Goal: Task Accomplishment & Management: Use online tool/utility

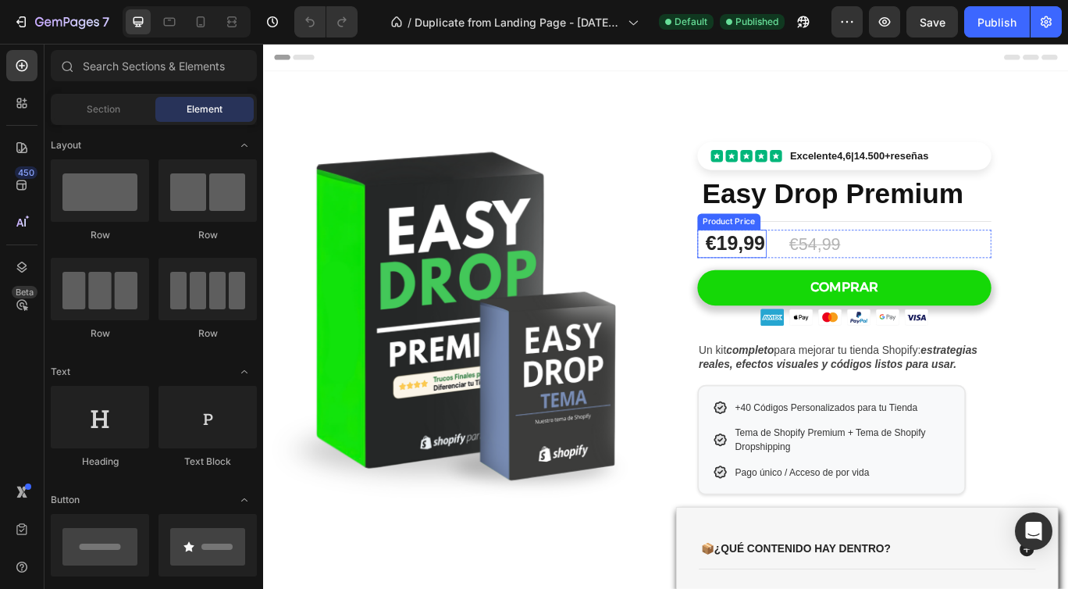
click at [829, 274] on div "€19,99" at bounding box center [812, 276] width 73 height 33
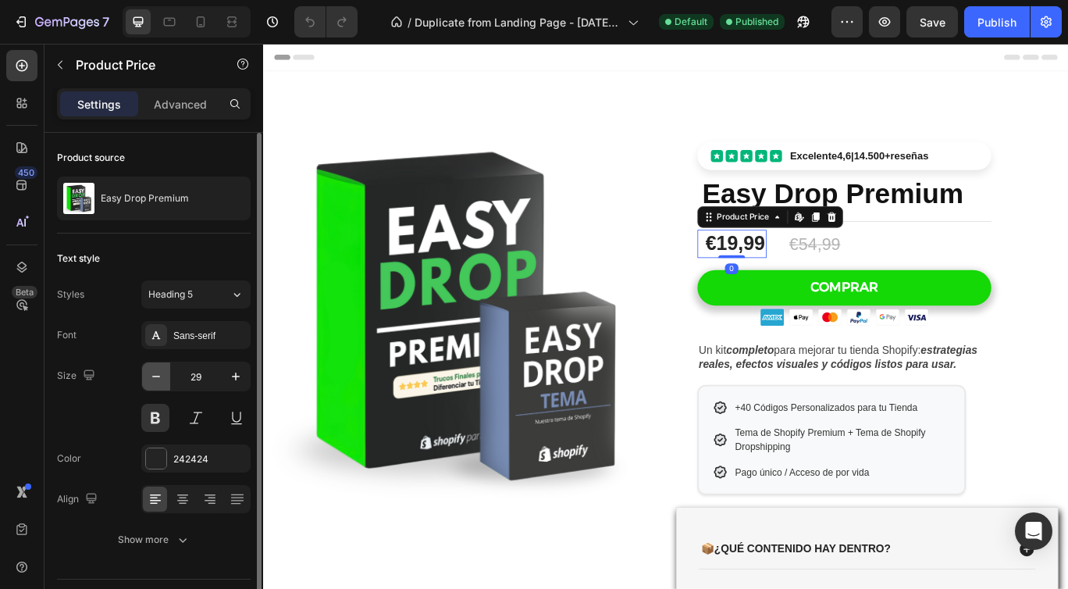
click at [151, 377] on icon "button" at bounding box center [156, 377] width 16 height 16
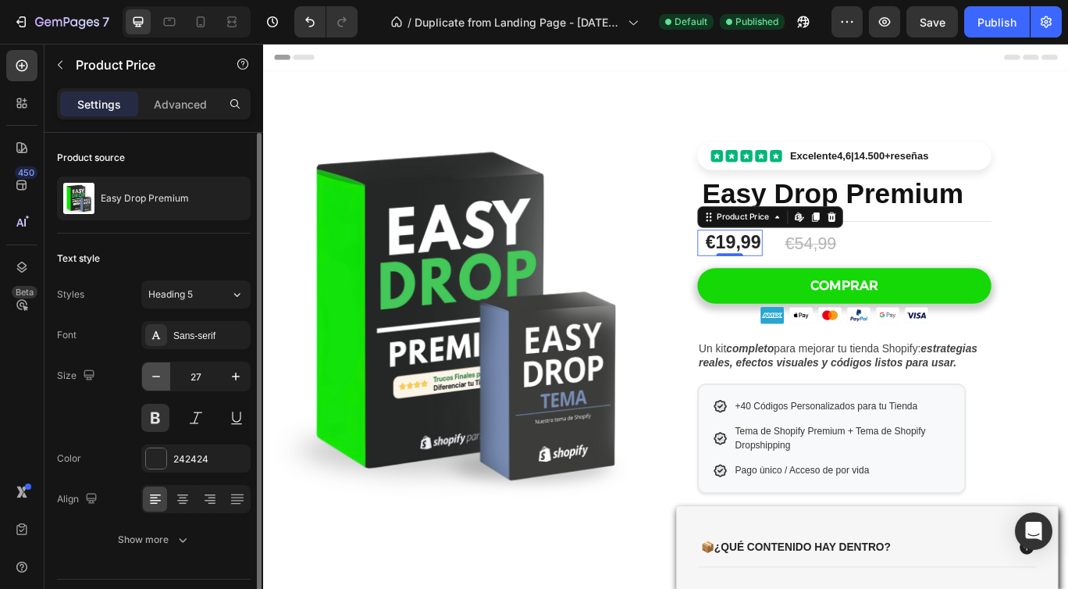
click at [151, 377] on icon "button" at bounding box center [156, 377] width 16 height 16
type input "26"
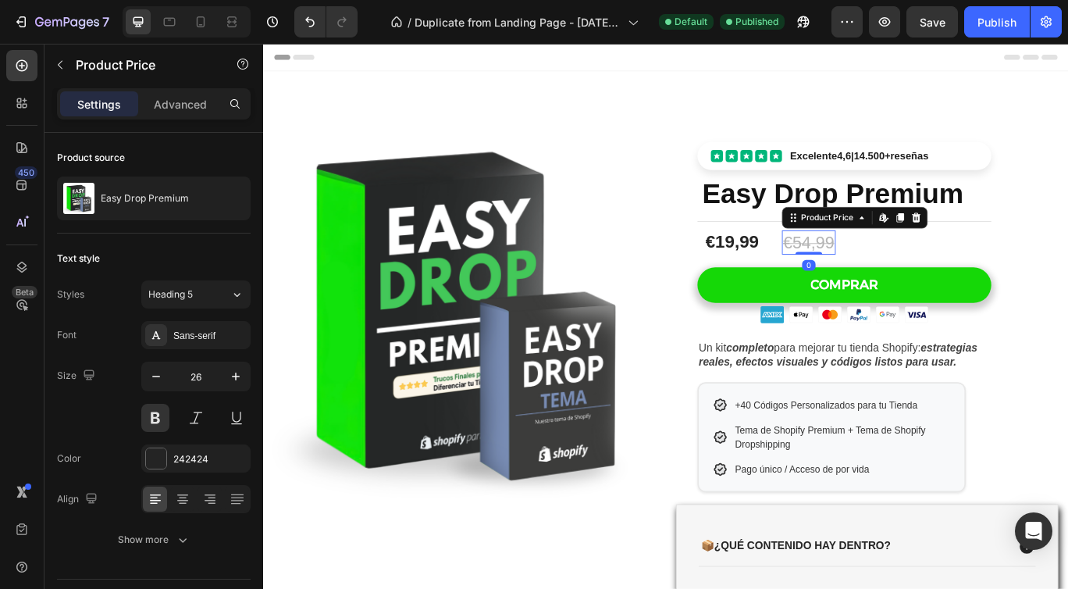
click at [904, 269] on div "€54,99" at bounding box center [898, 275] width 62 height 29
click at [156, 375] on icon "button" at bounding box center [156, 377] width 16 height 16
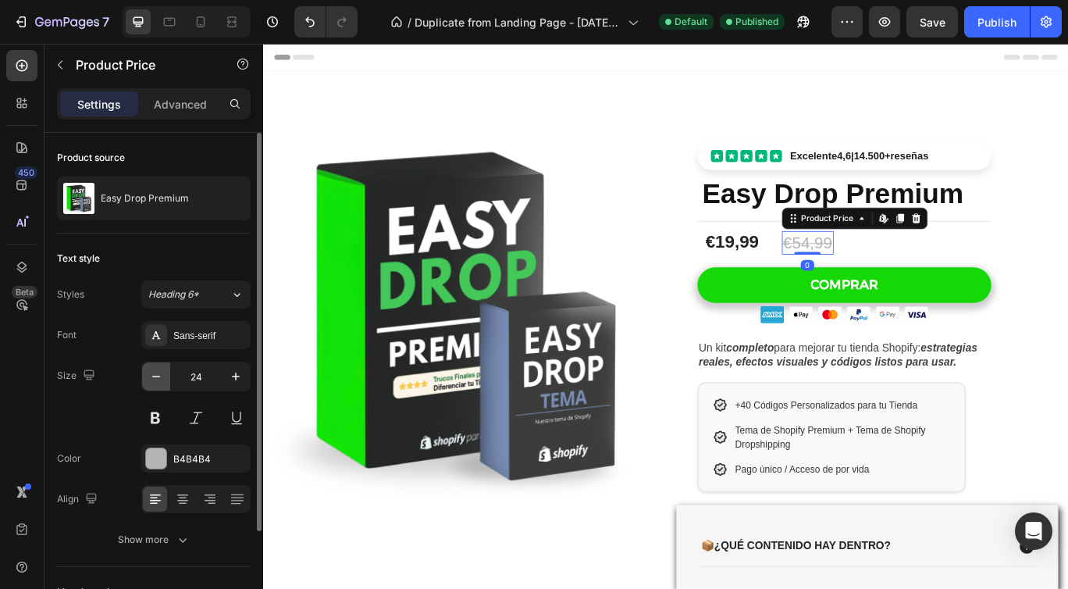
click at [157, 375] on icon "button" at bounding box center [156, 377] width 16 height 16
type input "23"
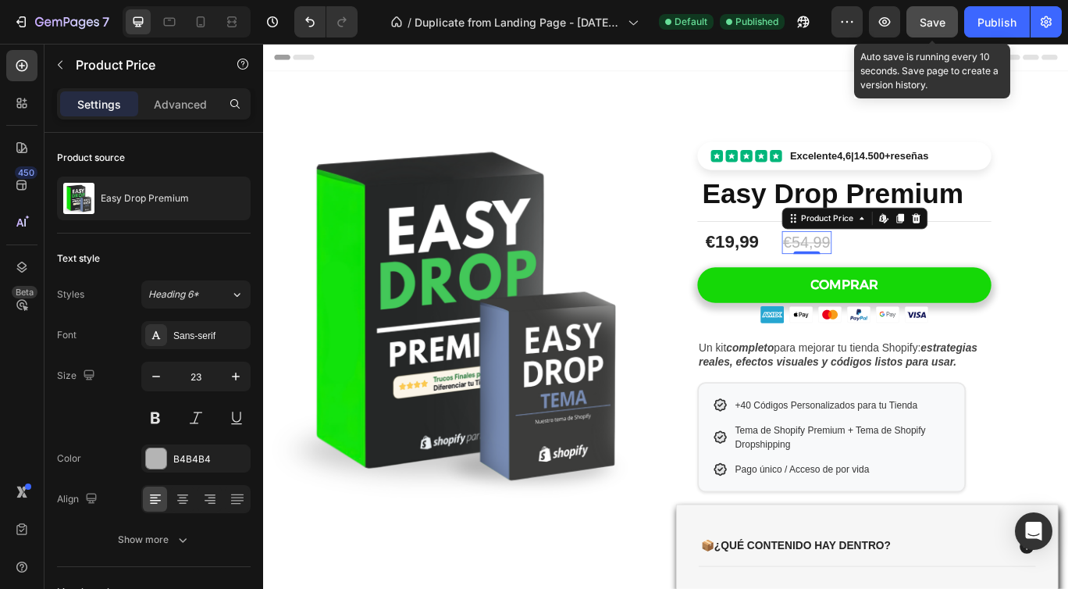
click at [936, 24] on span "Save" at bounding box center [933, 22] width 26 height 13
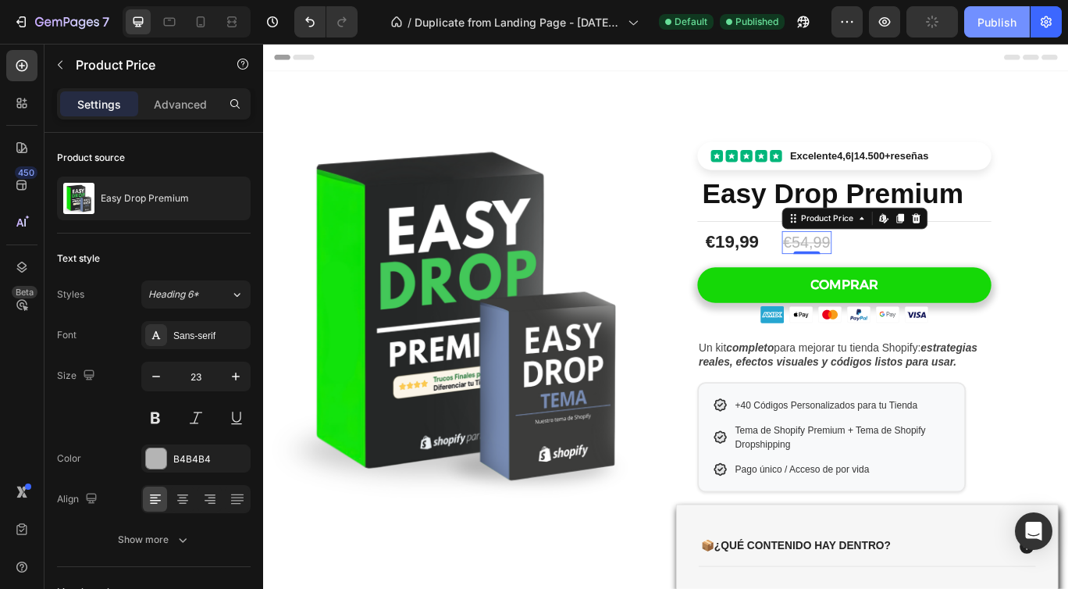
click at [997, 24] on div "Publish" at bounding box center [997, 22] width 39 height 16
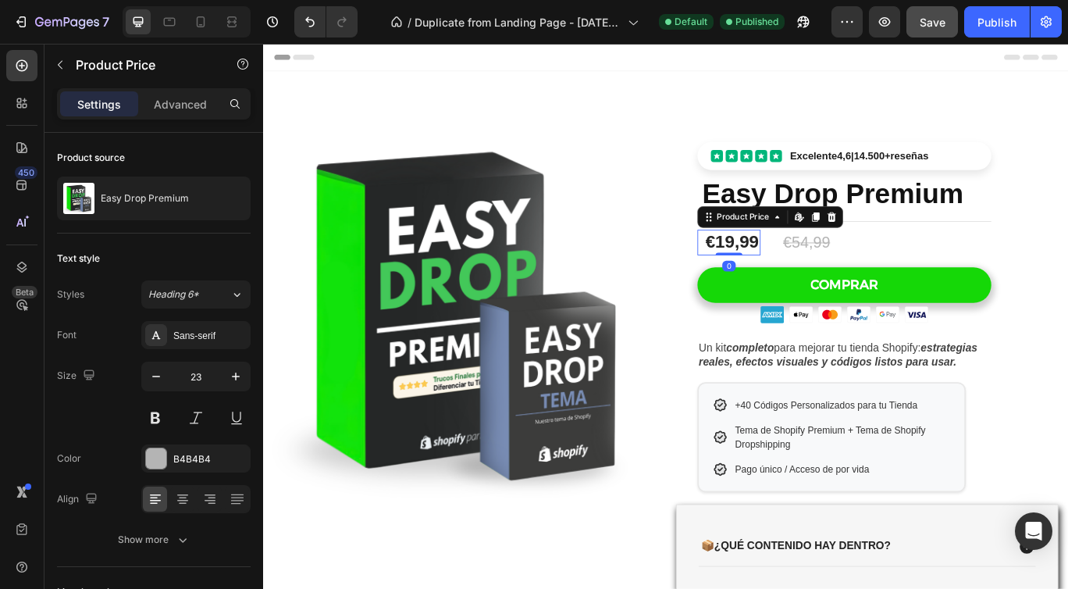
click at [828, 280] on div "€19,99" at bounding box center [809, 275] width 66 height 30
click at [152, 374] on icon "button" at bounding box center [156, 377] width 16 height 16
click at [153, 374] on icon "button" at bounding box center [156, 377] width 16 height 16
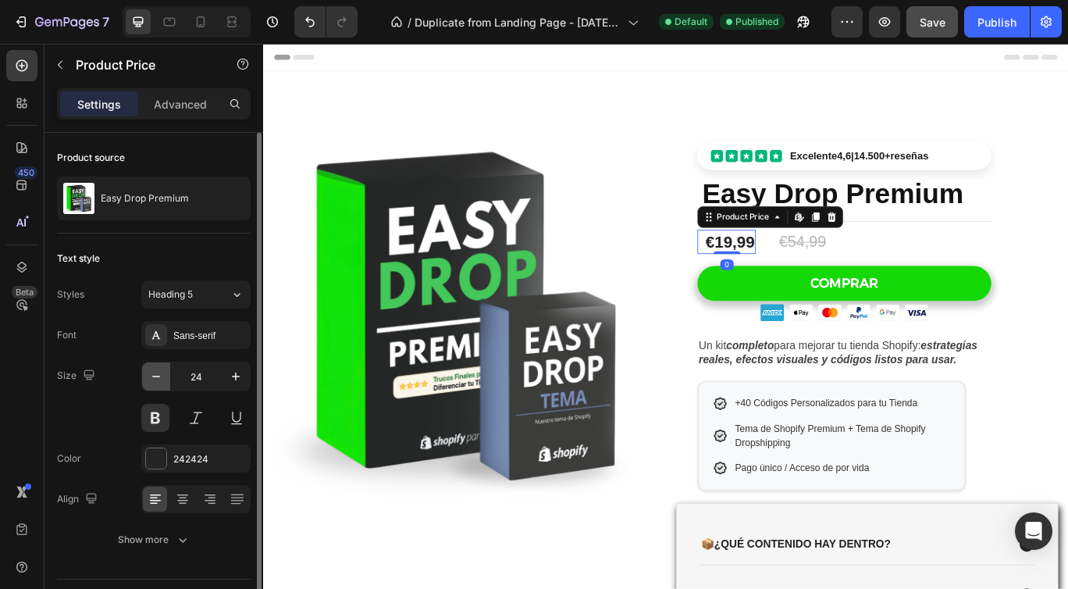
click at [153, 374] on icon "button" at bounding box center [156, 377] width 16 height 16
click at [229, 381] on icon "button" at bounding box center [236, 377] width 16 height 16
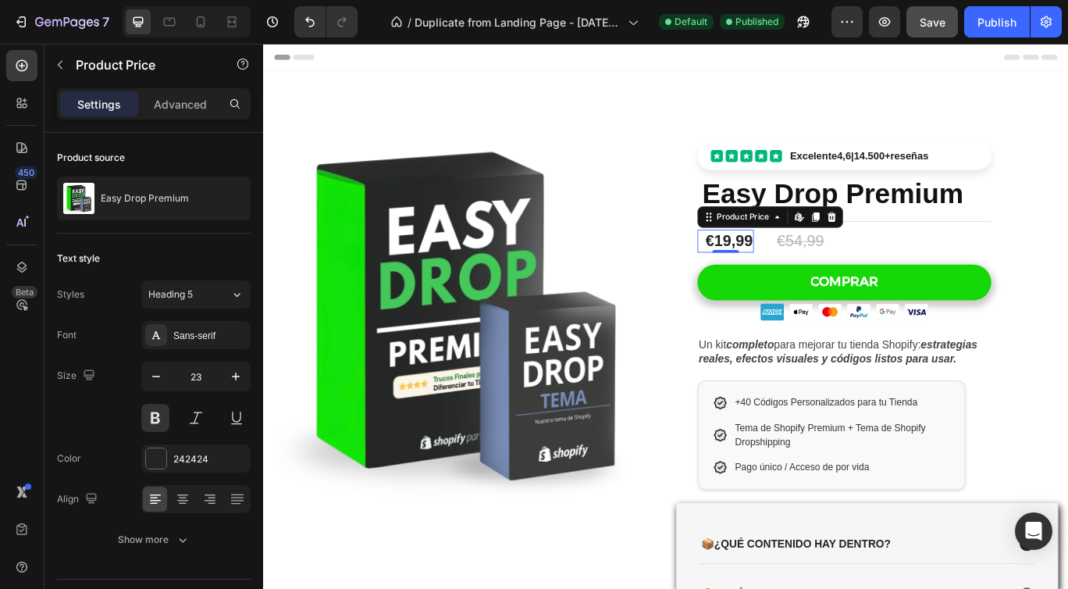
type input "24"
click at [900, 280] on div "€54,99" at bounding box center [890, 274] width 58 height 27
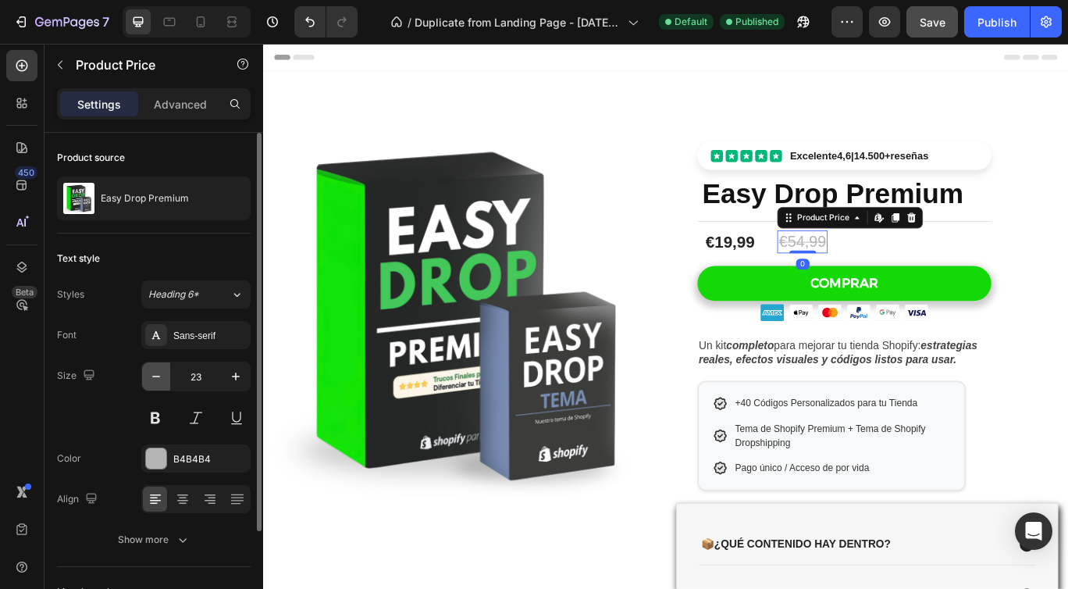
click at [155, 376] on icon "button" at bounding box center [156, 377] width 8 height 2
type input "19"
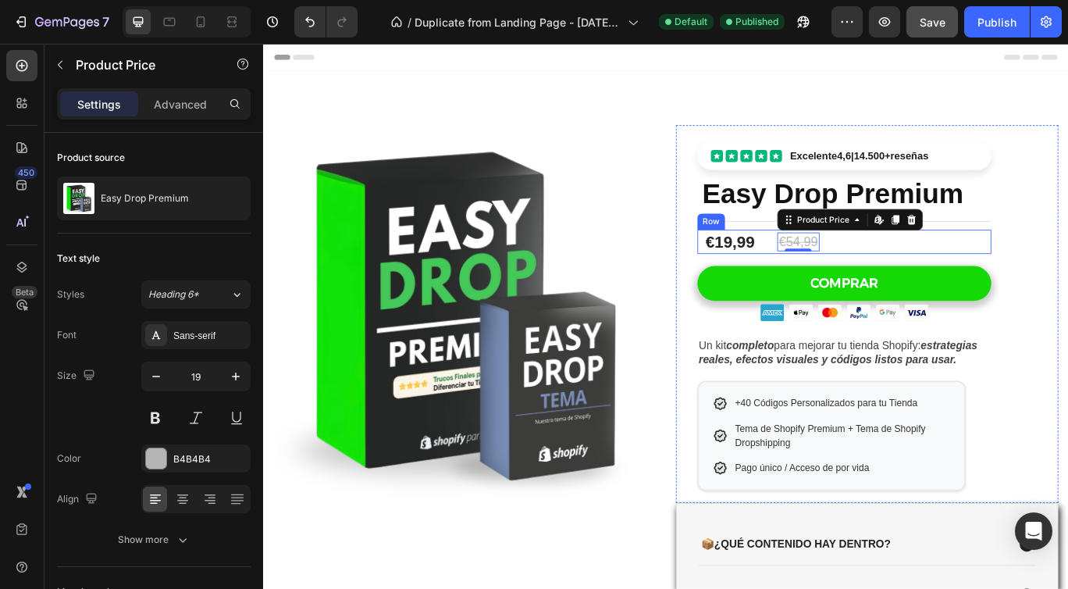
click at [843, 274] on div "€19,99 Product Price Product Price €54,99 Product Price Edit content in Shopify…" at bounding box center [939, 273] width 342 height 27
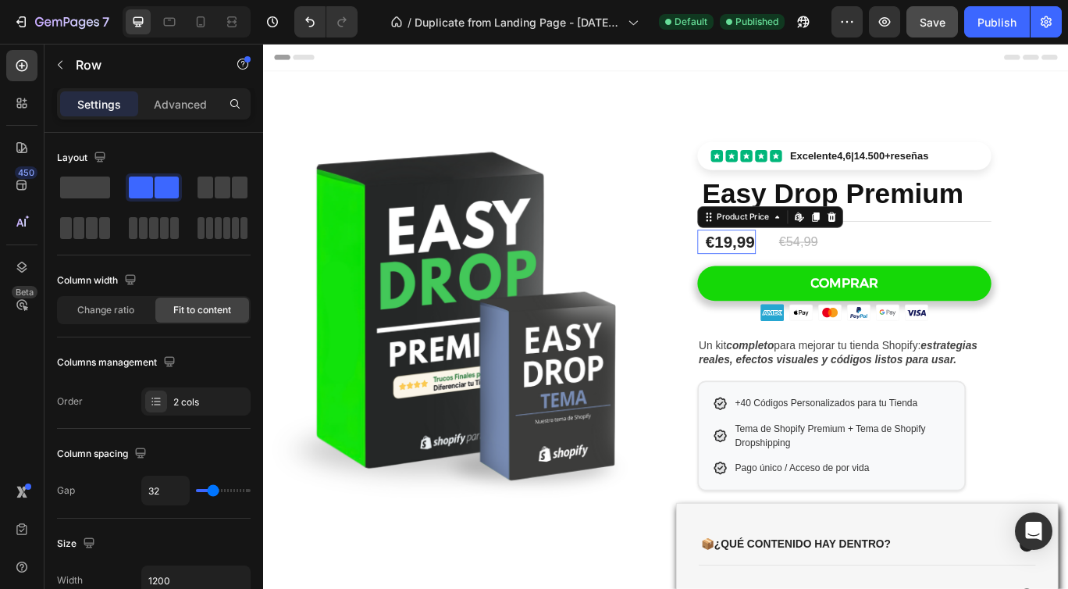
click at [836, 274] on div "€19,99" at bounding box center [806, 273] width 60 height 27
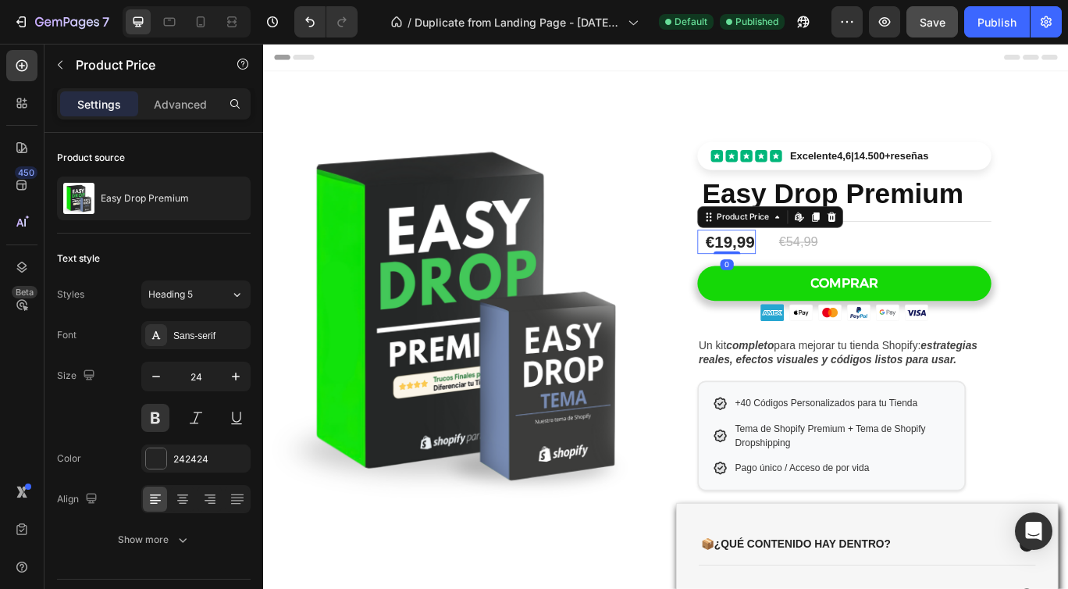
click at [173, 88] on div "Settings Advanced" at bounding box center [154, 103] width 194 height 31
click at [173, 98] on p "Advanced" at bounding box center [180, 104] width 53 height 16
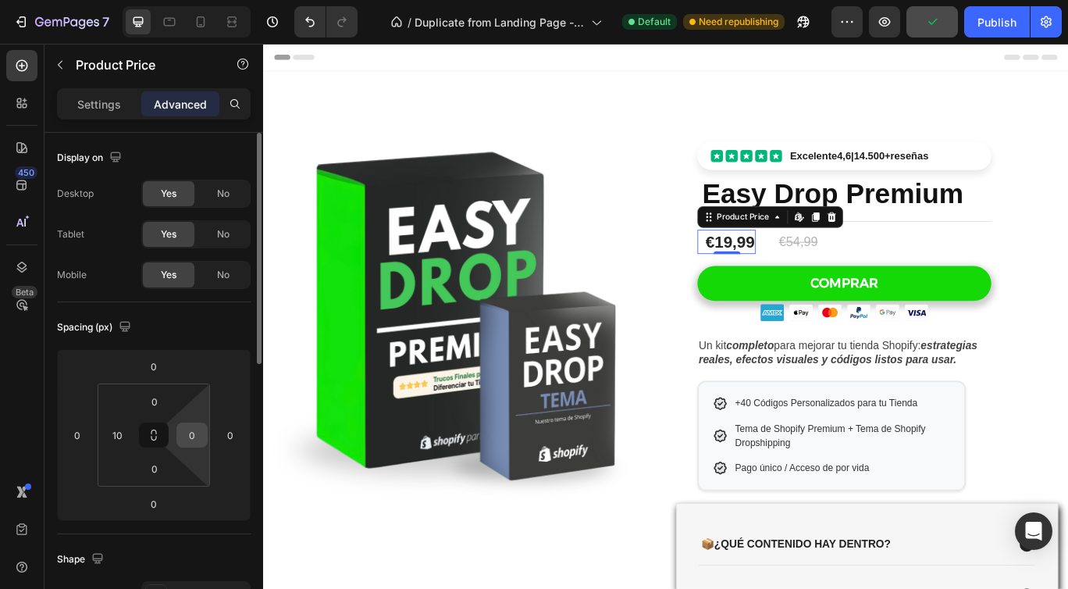
click at [196, 431] on input "0" at bounding box center [191, 434] width 23 height 23
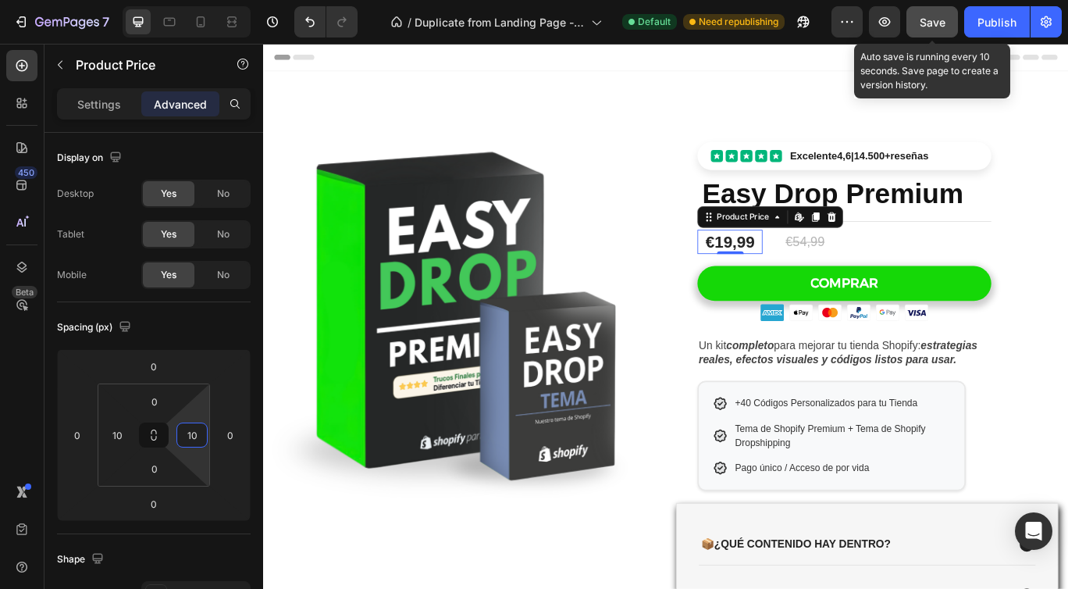
click at [939, 24] on span "Save" at bounding box center [933, 22] width 26 height 13
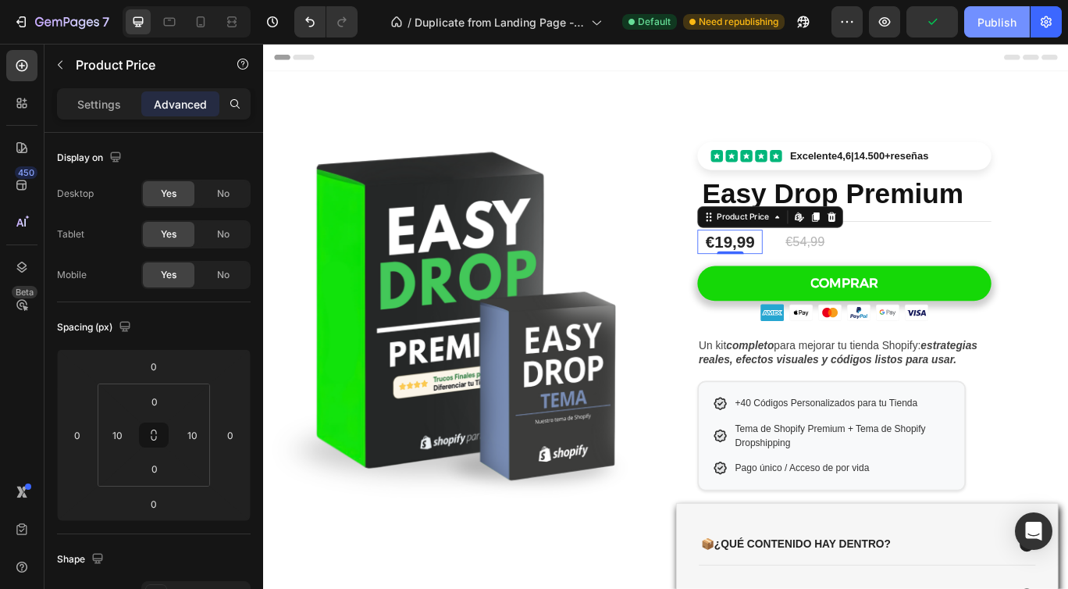
click at [986, 23] on div "Publish" at bounding box center [997, 22] width 39 height 16
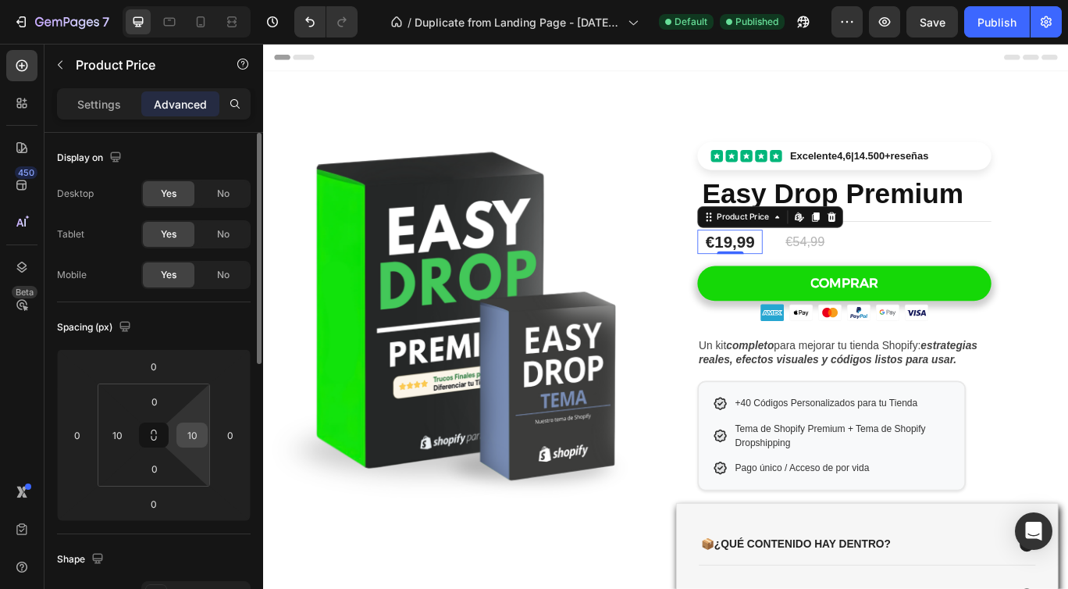
click at [192, 441] on input "10" at bounding box center [191, 434] width 23 height 23
type input "15"
click at [234, 335] on div "Spacing (px)" at bounding box center [154, 327] width 194 height 25
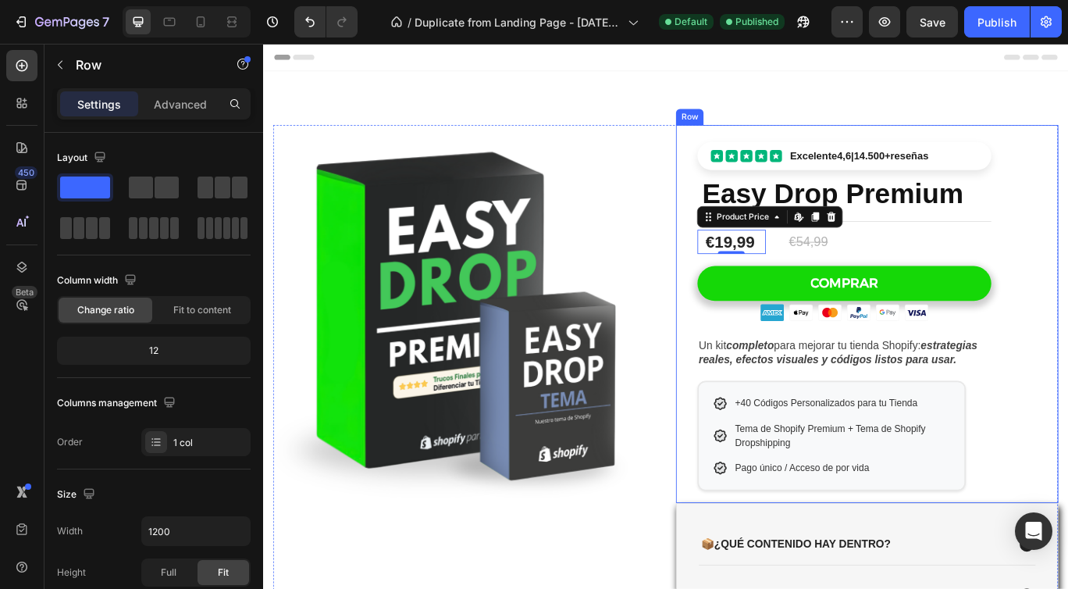
click at [1068, 354] on div "Excelente 4,6 | 14.500+ reseñas Custom Code Easy Drop Premium Product Title Tit…" at bounding box center [965, 358] width 445 height 440
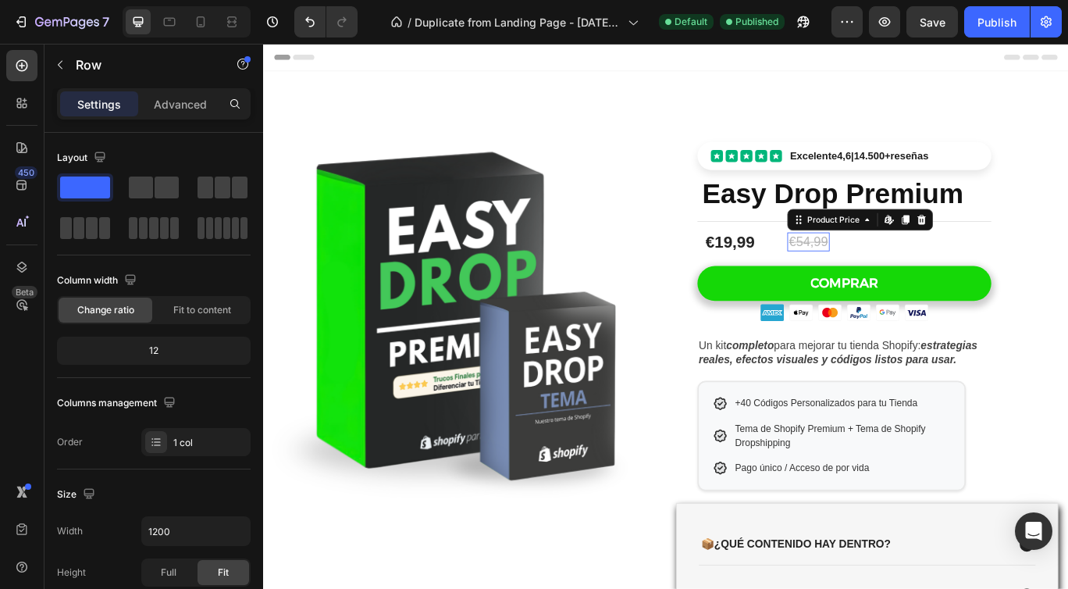
click at [880, 273] on div "€54,99" at bounding box center [897, 274] width 48 height 23
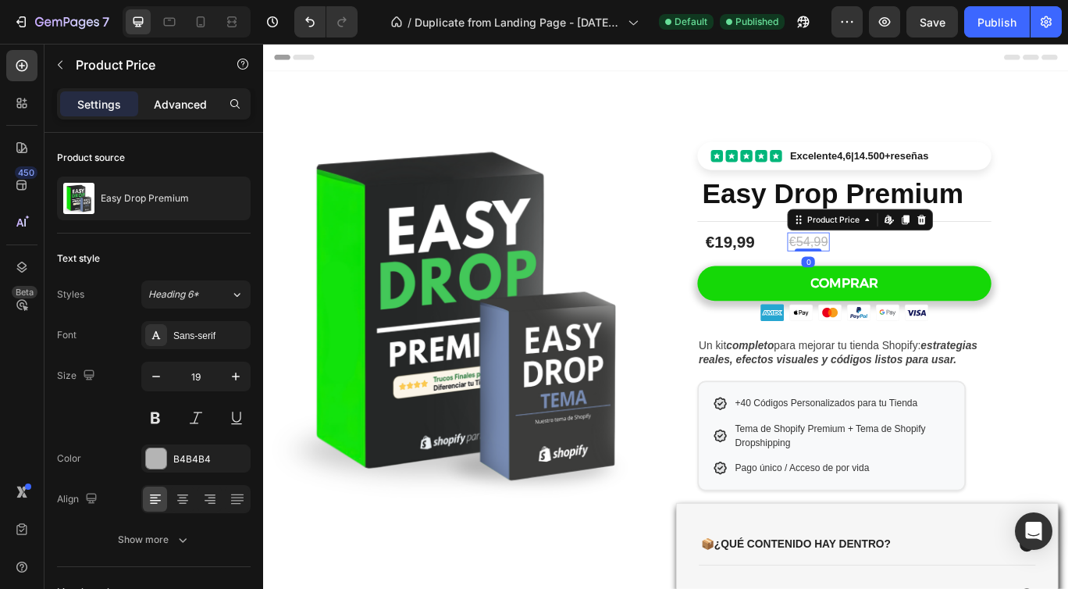
click at [180, 98] on p "Advanced" at bounding box center [180, 104] width 53 height 16
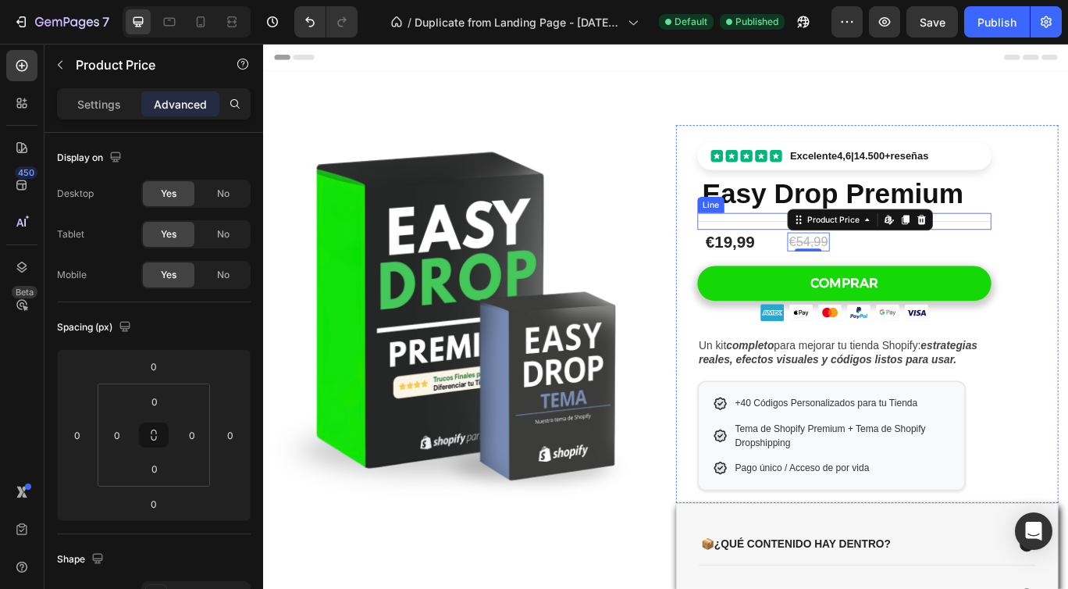
click at [828, 272] on div "€19,99" at bounding box center [806, 273] width 60 height 27
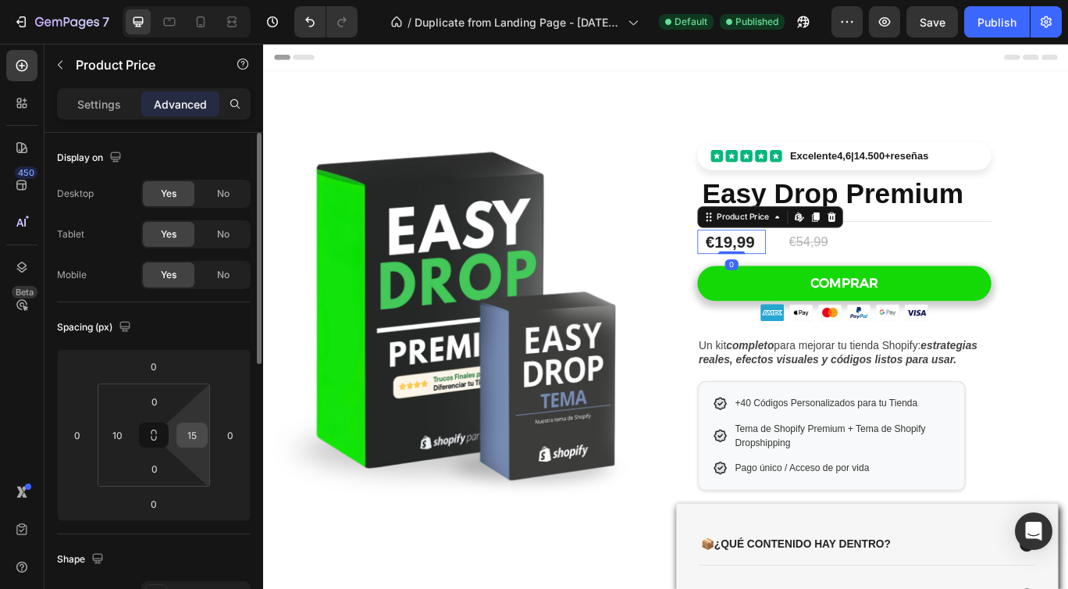
click at [190, 430] on input "15" at bounding box center [191, 434] width 23 height 23
type input "0"
click at [224, 319] on div "Spacing (px)" at bounding box center [154, 327] width 194 height 25
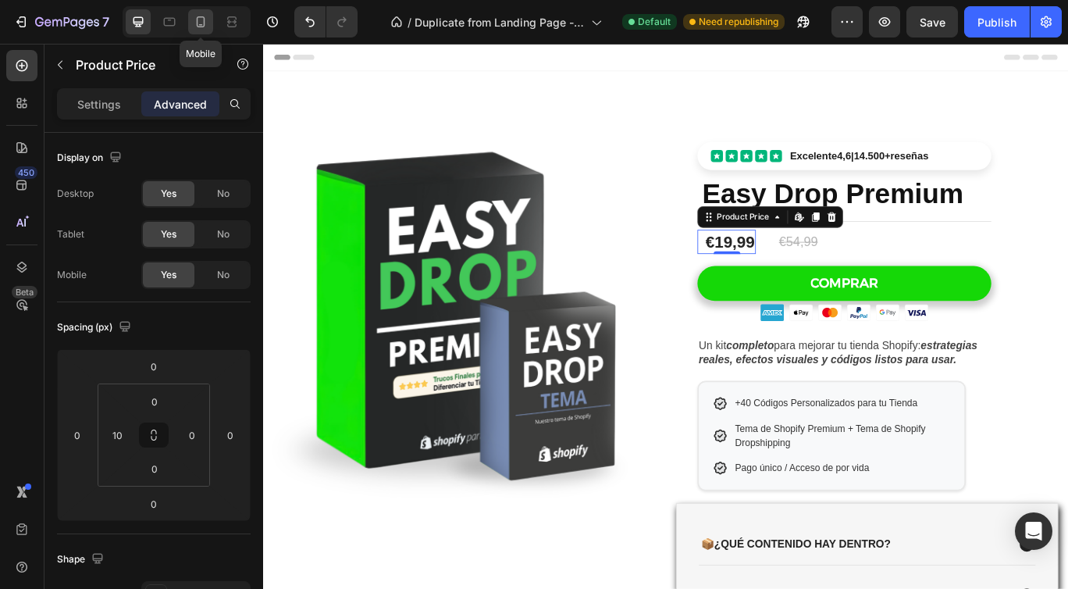
click at [199, 31] on div at bounding box center [200, 21] width 25 height 25
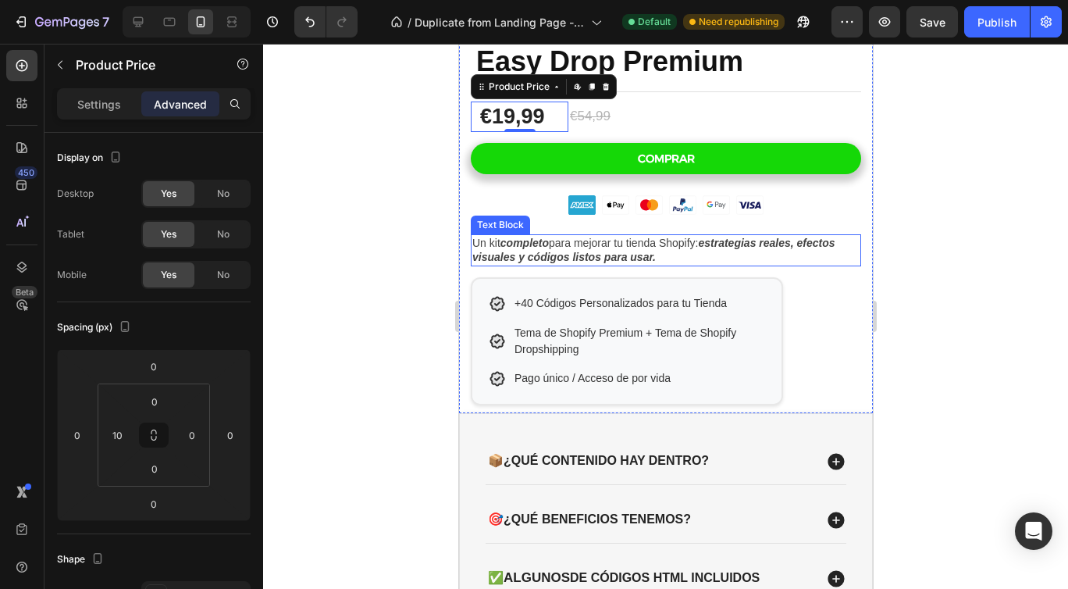
scroll to position [437, 0]
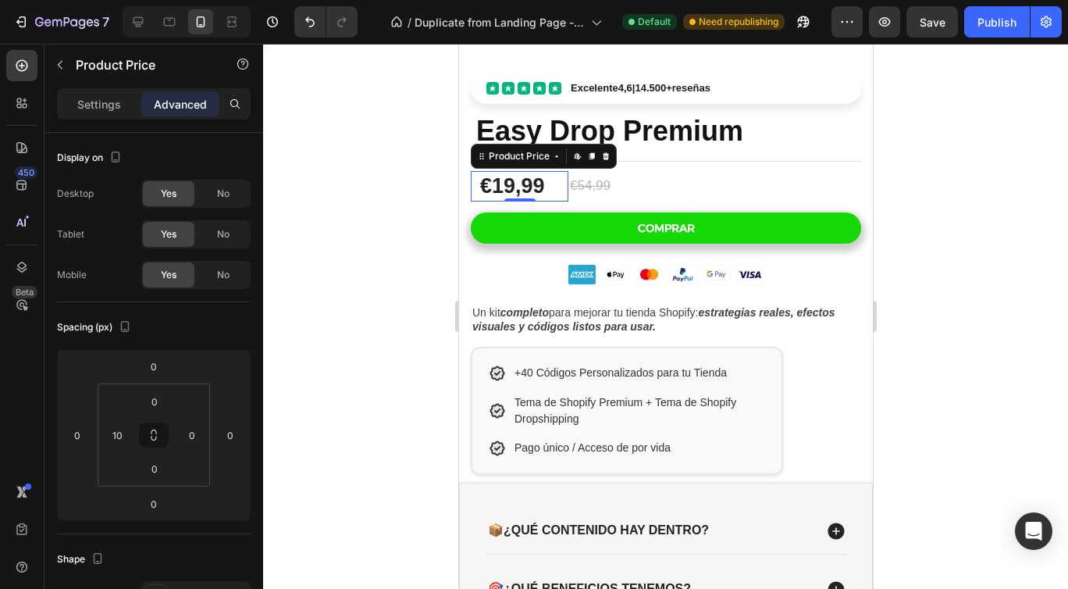
click at [594, 184] on div "€54,99" at bounding box center [714, 186] width 293 height 20
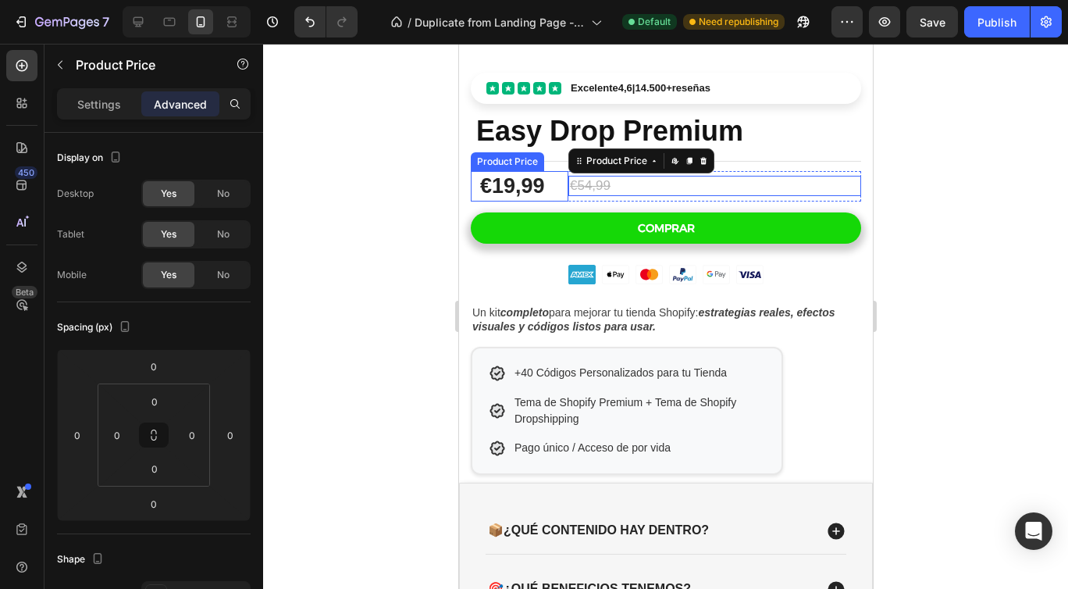
click at [523, 182] on div "€19,99" at bounding box center [523, 186] width 90 height 30
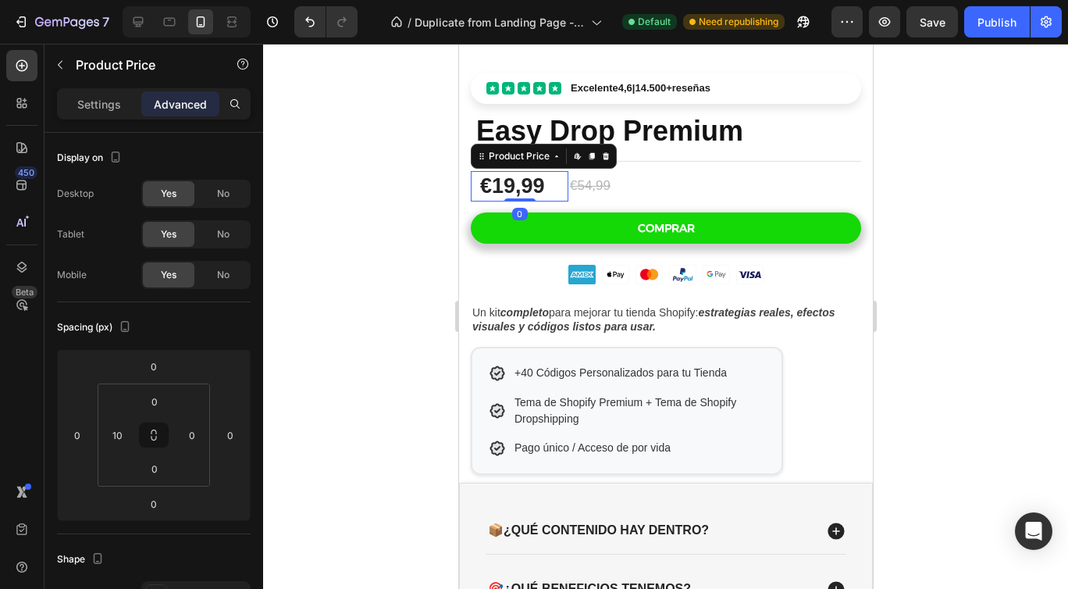
click at [105, 123] on div "Settings Advanced" at bounding box center [154, 110] width 219 height 45
click at [115, 109] on p "Settings" at bounding box center [99, 104] width 44 height 16
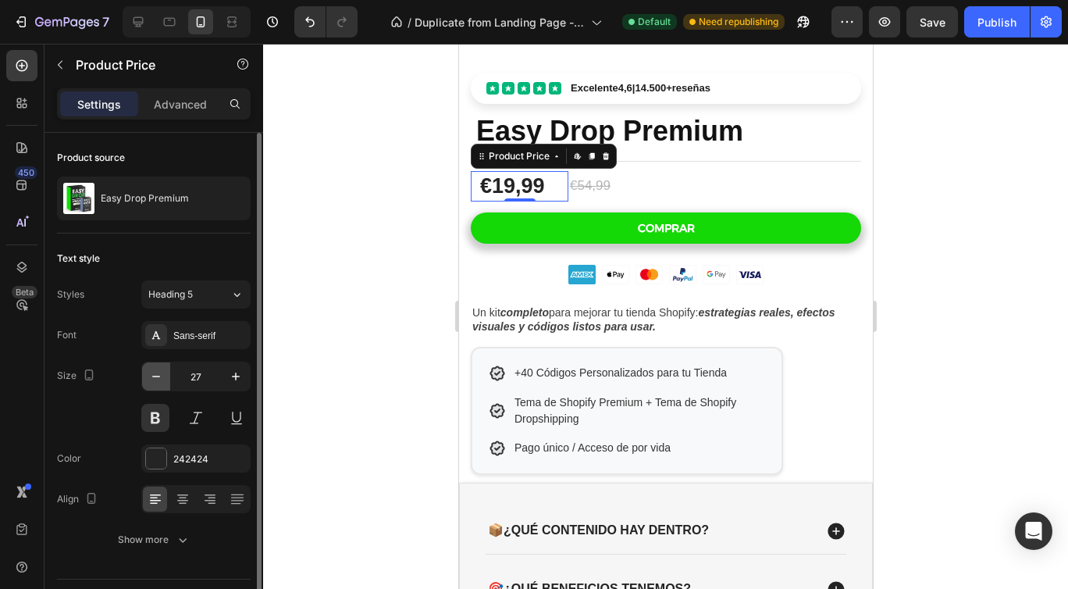
click at [155, 371] on icon "button" at bounding box center [156, 377] width 16 height 16
click at [155, 372] on icon "button" at bounding box center [156, 377] width 16 height 16
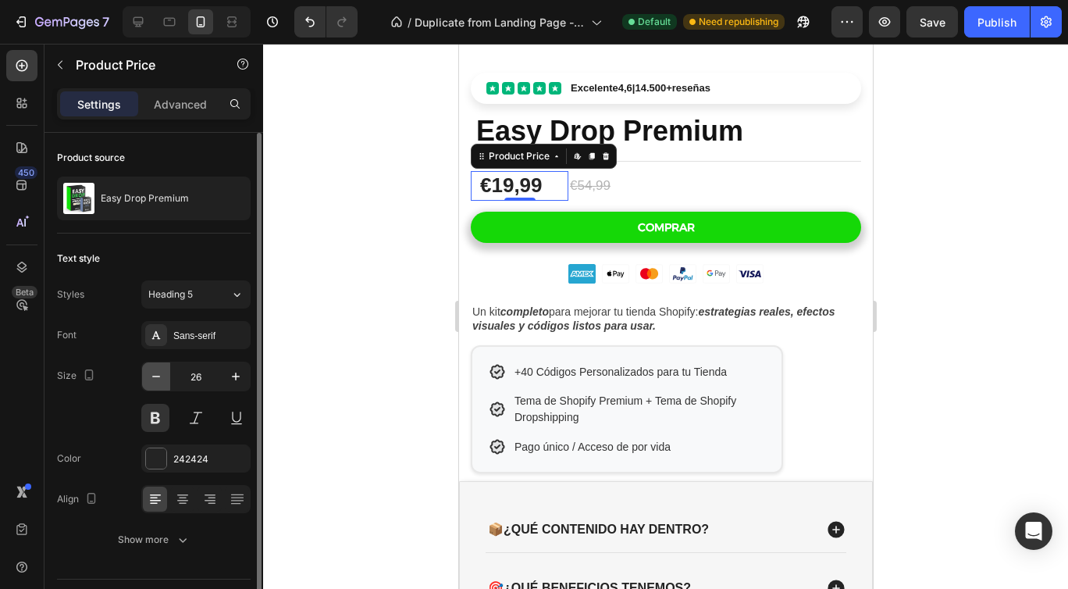
click at [155, 372] on icon "button" at bounding box center [156, 377] width 16 height 16
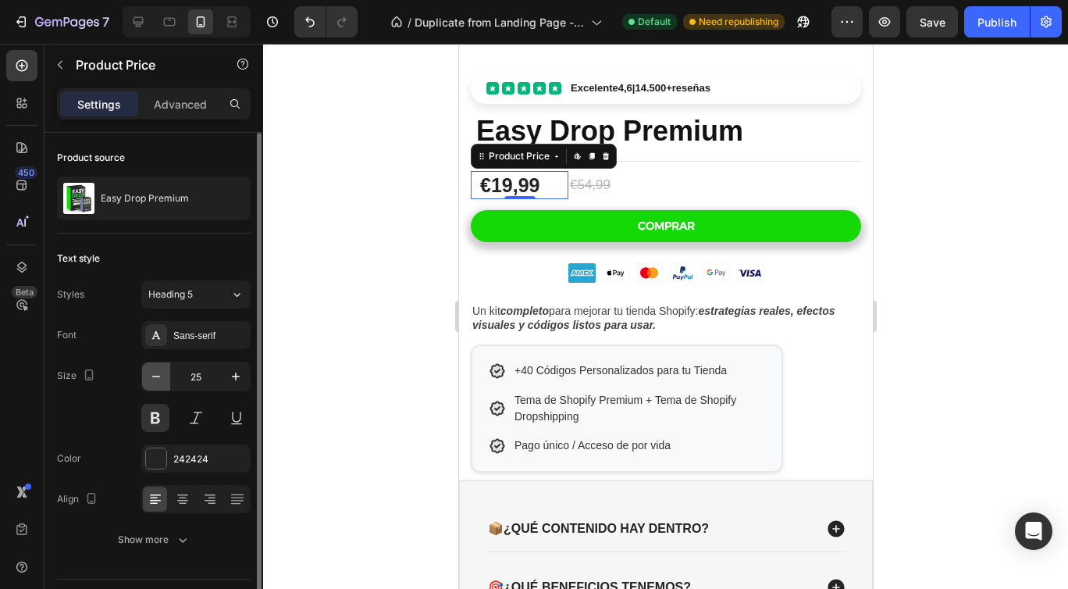
click at [155, 372] on icon "button" at bounding box center [156, 377] width 16 height 16
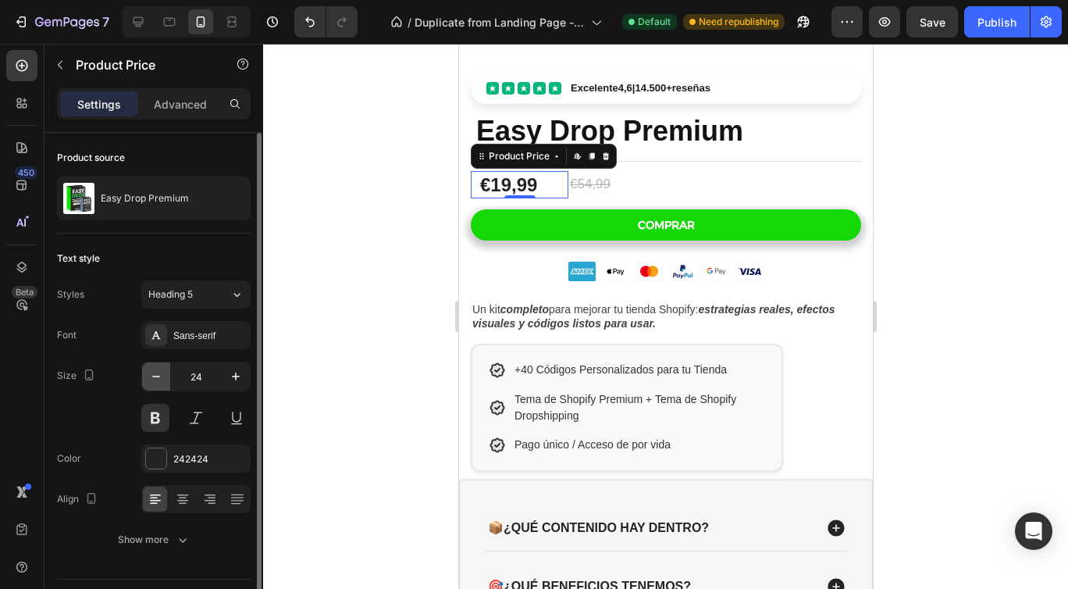
click at [155, 372] on icon "button" at bounding box center [156, 377] width 16 height 16
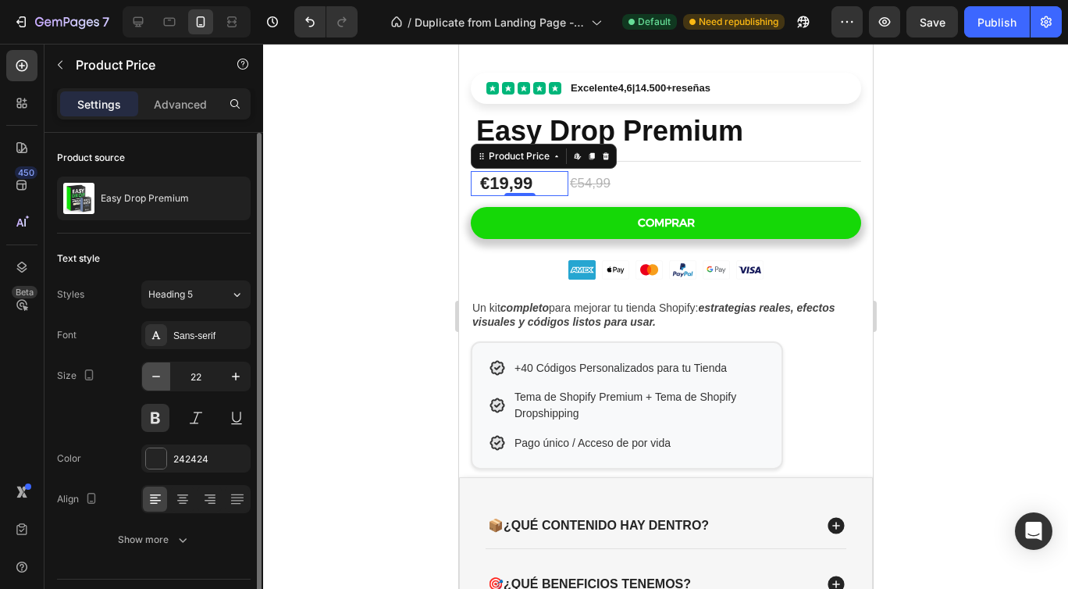
type input "21"
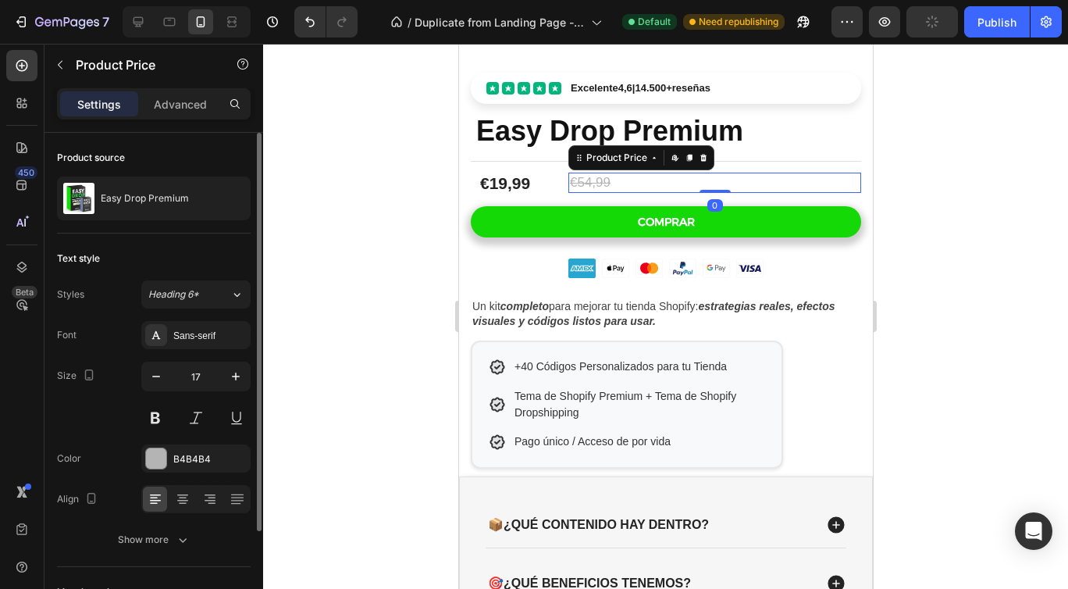
click at [605, 180] on div "€54,99" at bounding box center [714, 183] width 293 height 20
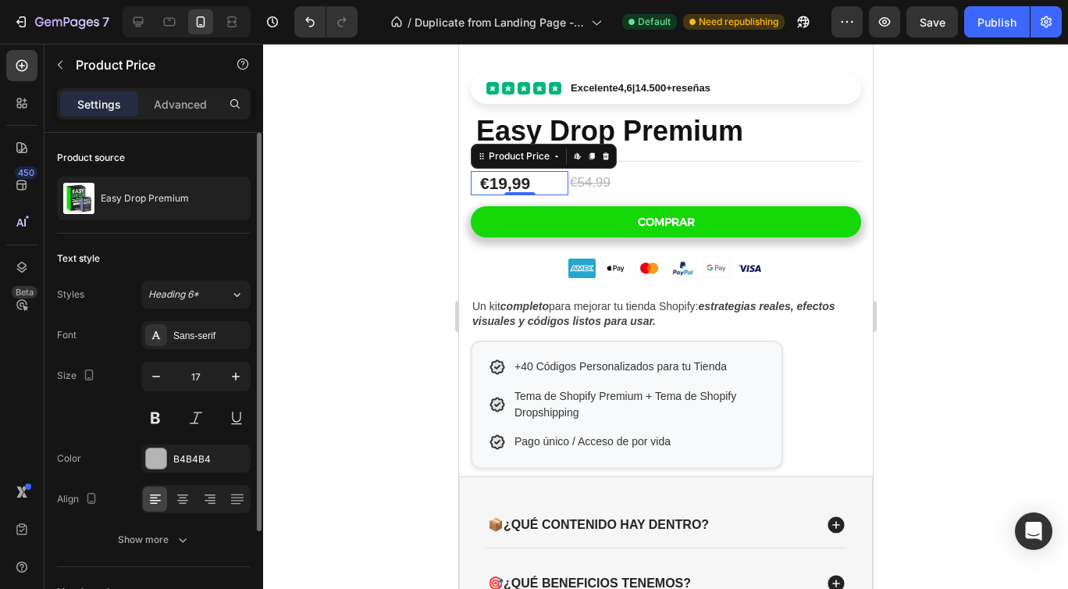
click at [505, 182] on div "€19,99" at bounding box center [523, 183] width 90 height 24
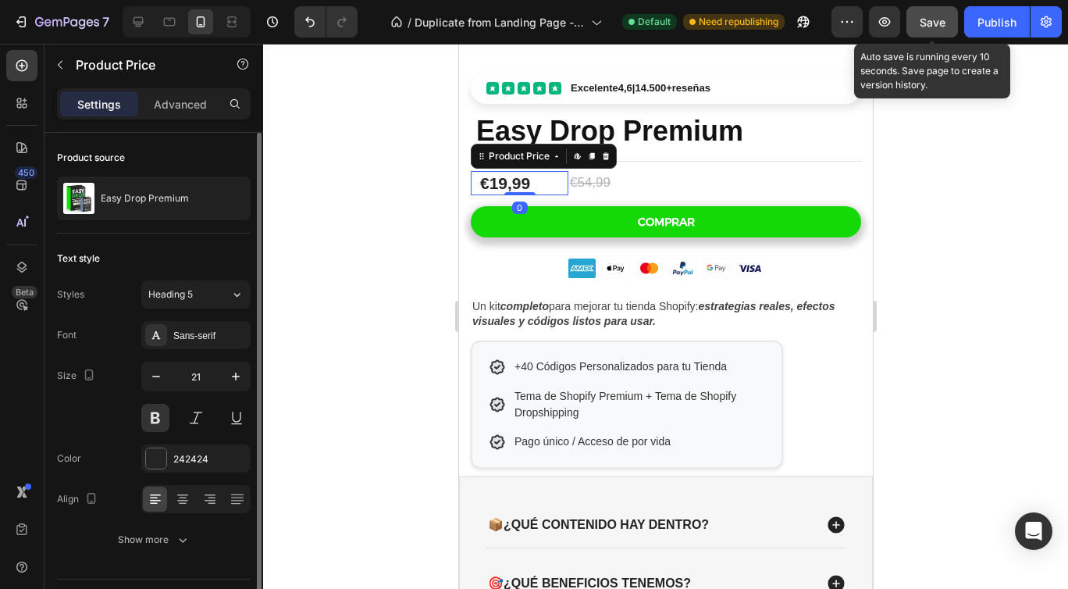
click at [948, 27] on button "Save" at bounding box center [933, 21] width 52 height 31
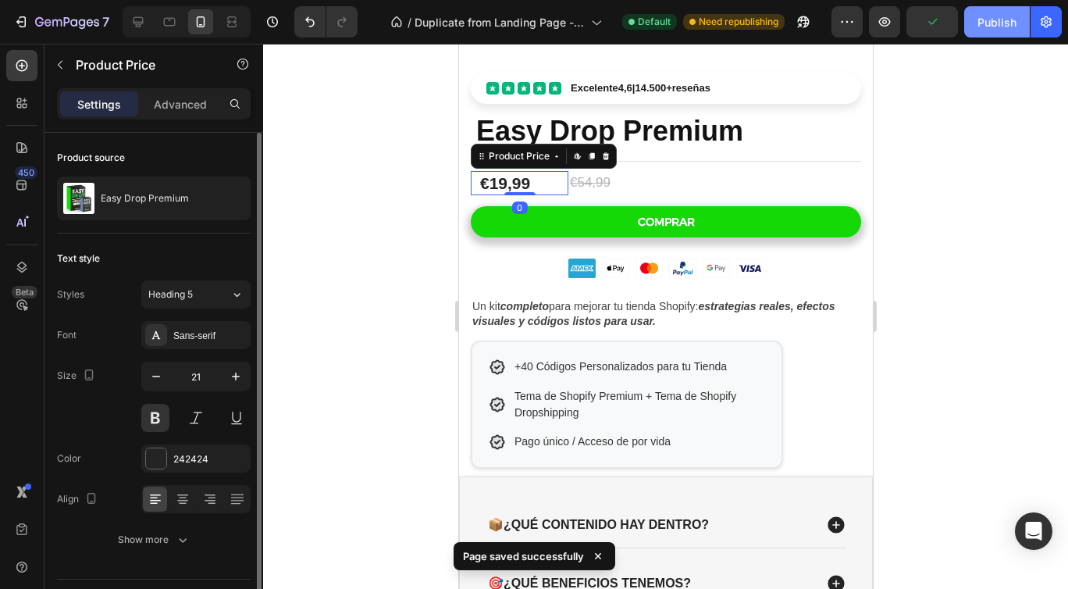
click at [1004, 23] on div "Publish" at bounding box center [997, 22] width 39 height 16
click at [187, 93] on div "Advanced" at bounding box center [180, 103] width 78 height 25
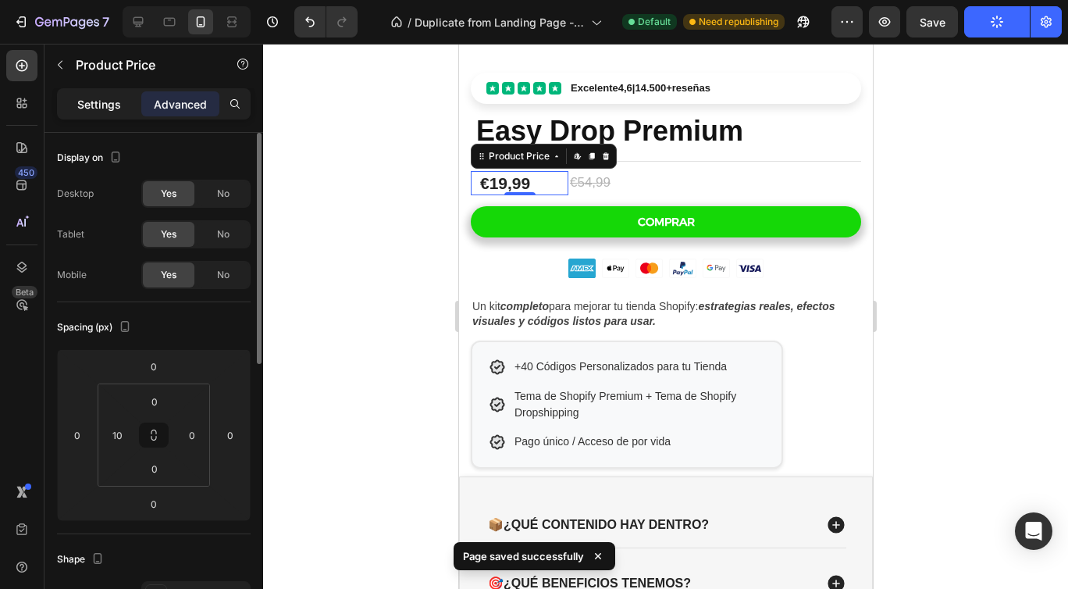
click at [112, 104] on p "Settings" at bounding box center [99, 104] width 44 height 16
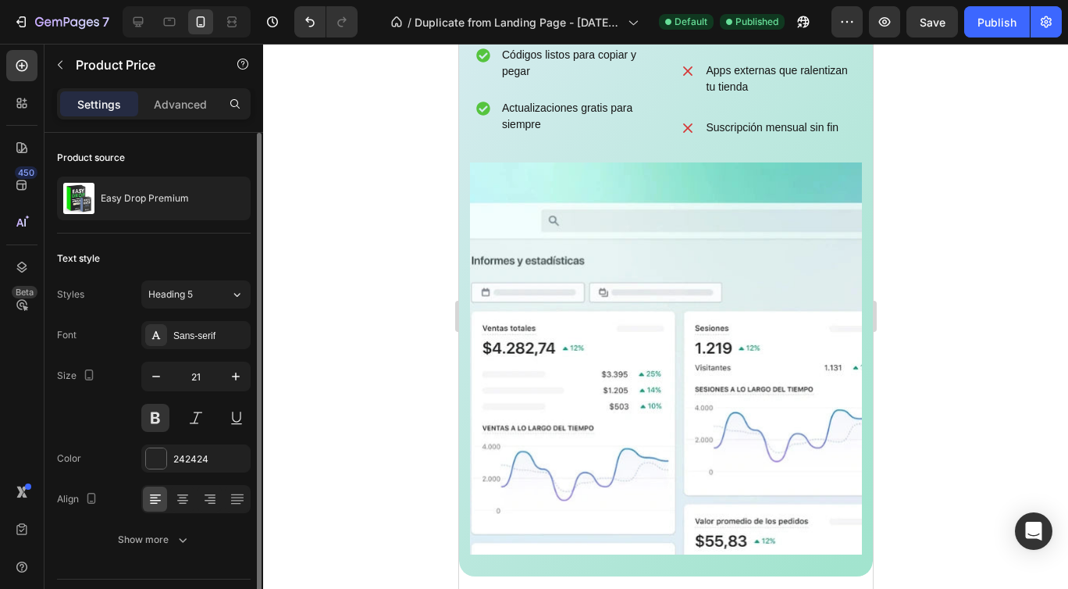
scroll to position [1623, 0]
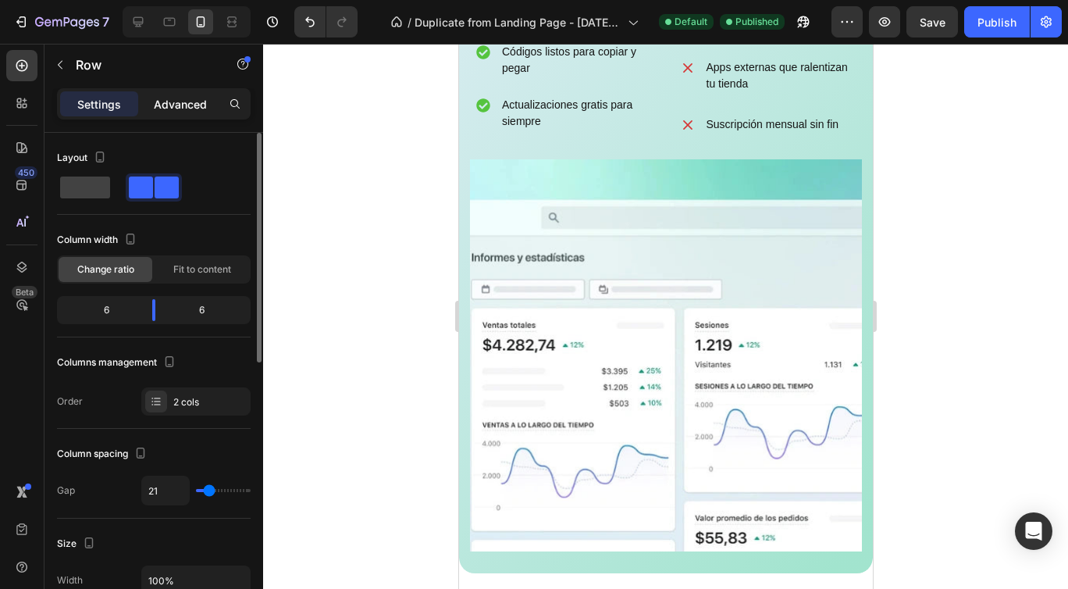
click at [201, 111] on p "Advanced" at bounding box center [180, 104] width 53 height 16
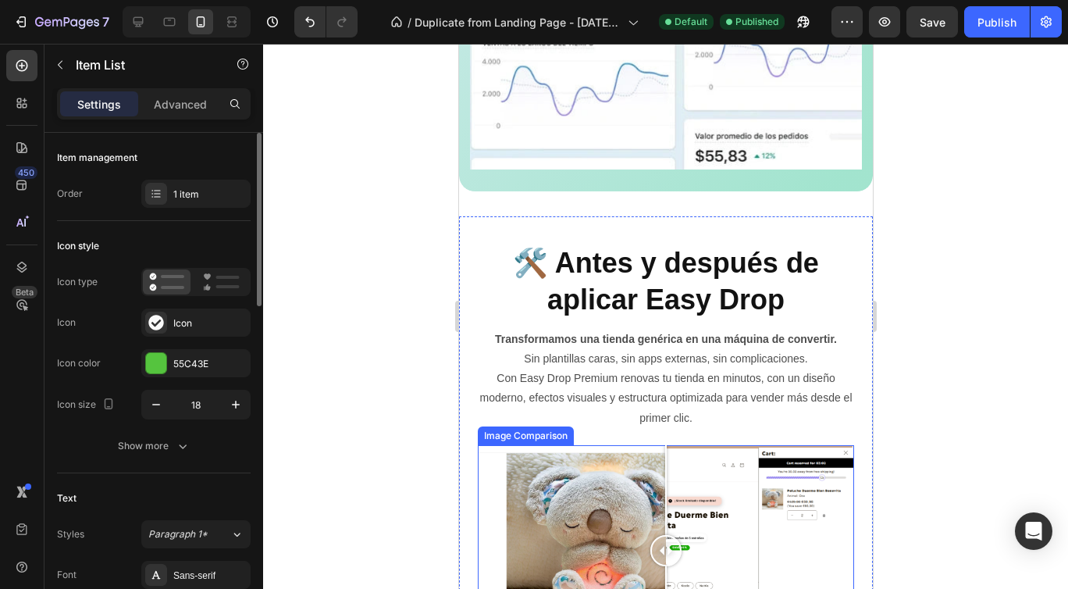
scroll to position [2629, 0]
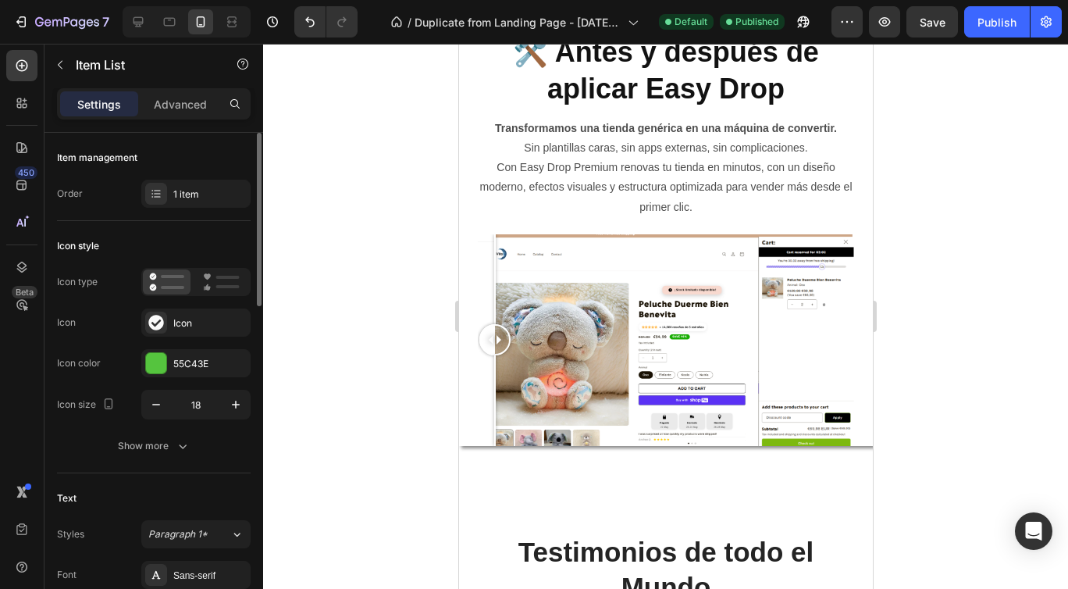
drag, startPoint x: 661, startPoint y: 339, endPoint x: 631, endPoint y: 376, distance: 48.3
click at [510, 373] on div at bounding box center [494, 340] width 31 height 212
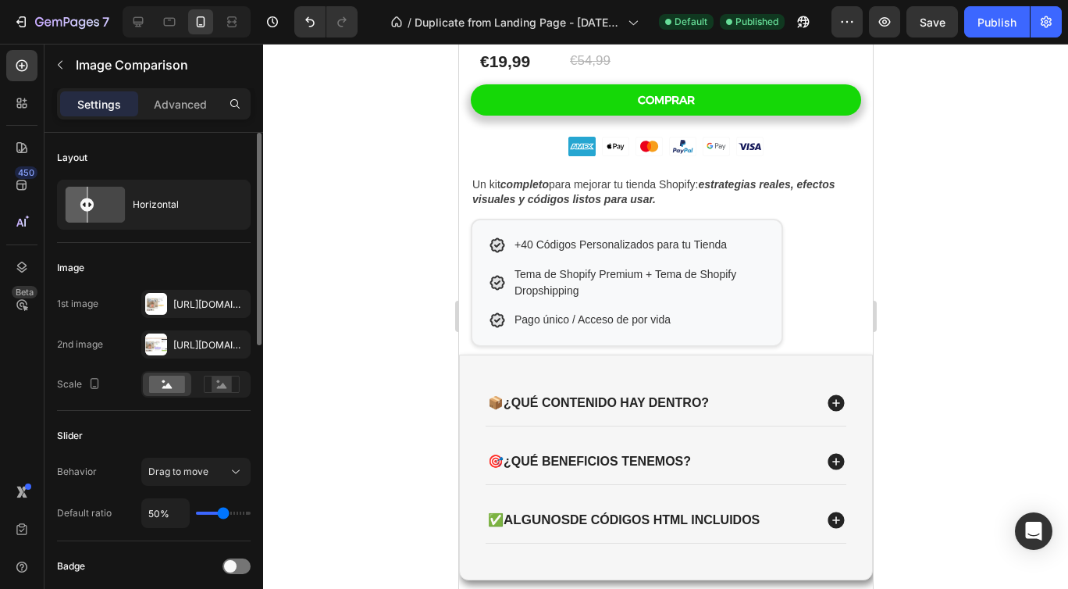
scroll to position [0, 0]
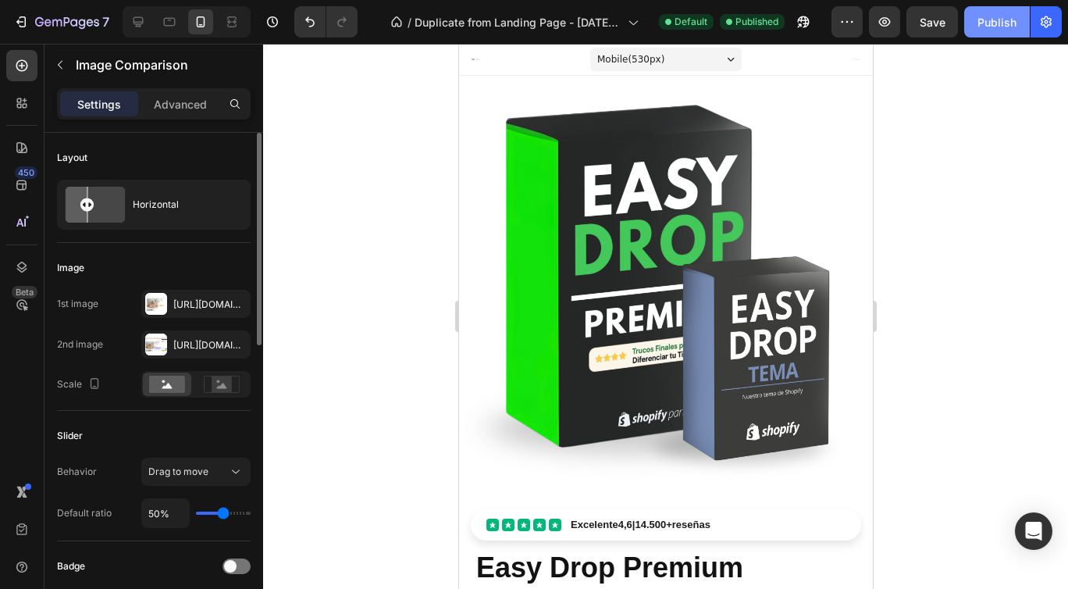
click at [990, 25] on div "Publish" at bounding box center [997, 22] width 39 height 16
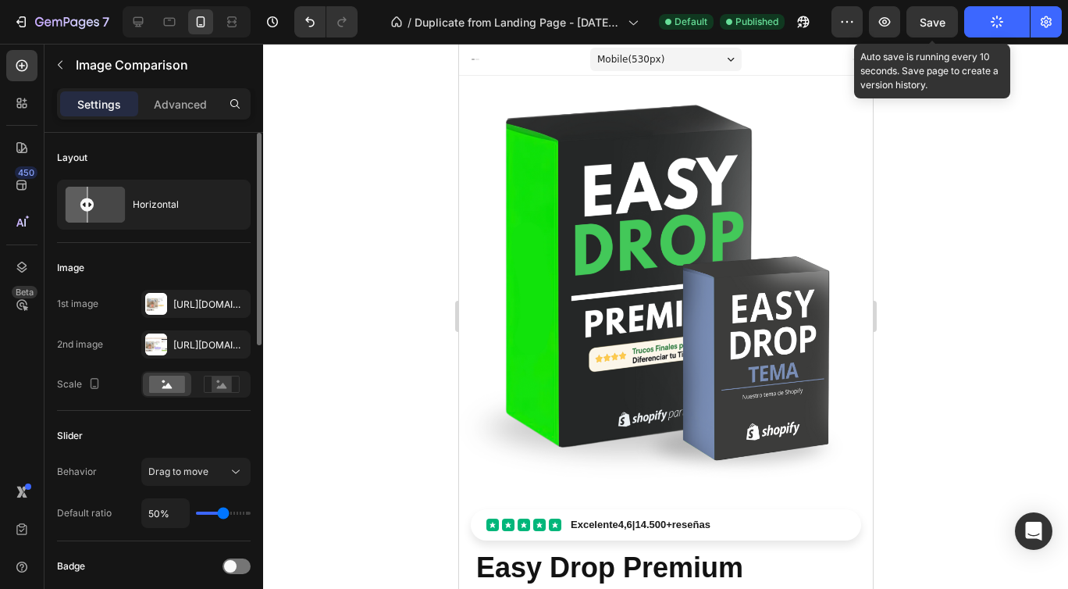
click at [923, 20] on span "Save" at bounding box center [933, 22] width 26 height 13
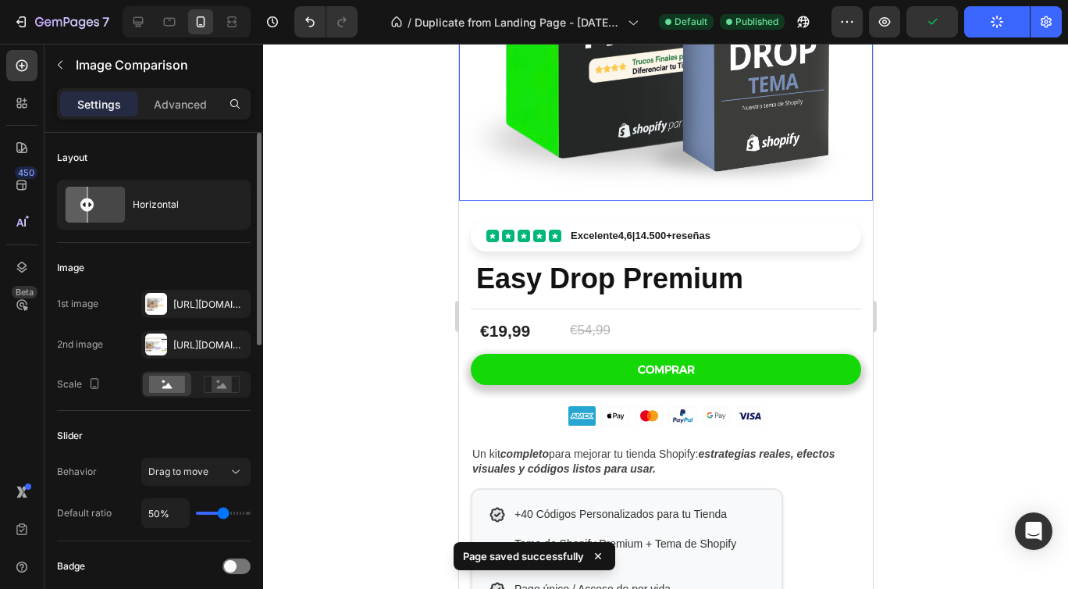
scroll to position [288, 0]
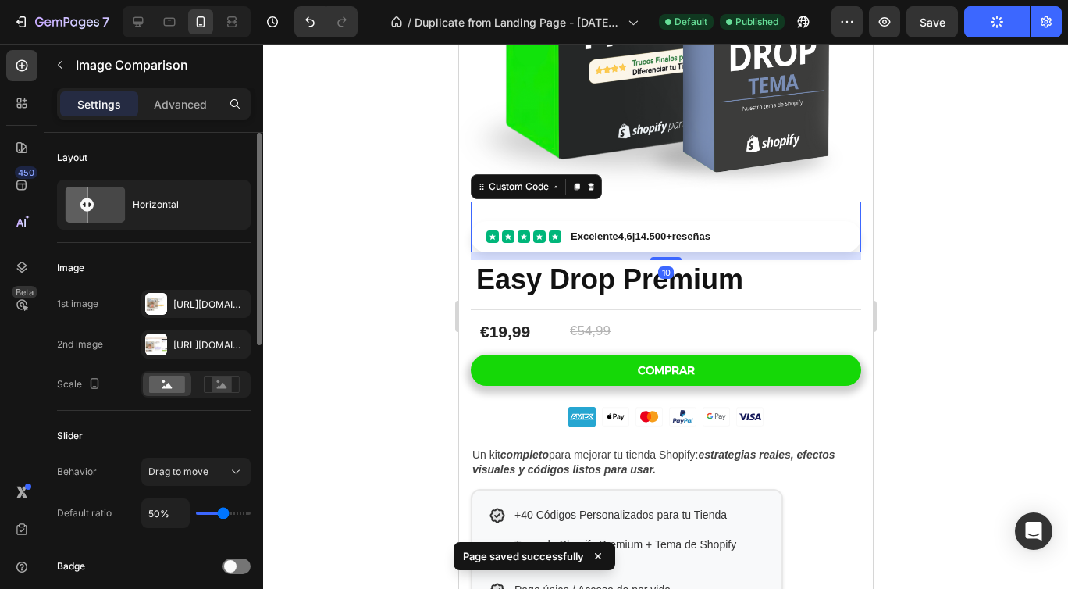
click at [710, 239] on span "Excelente 4,6 | 14.500+ reseñas" at bounding box center [640, 236] width 140 height 12
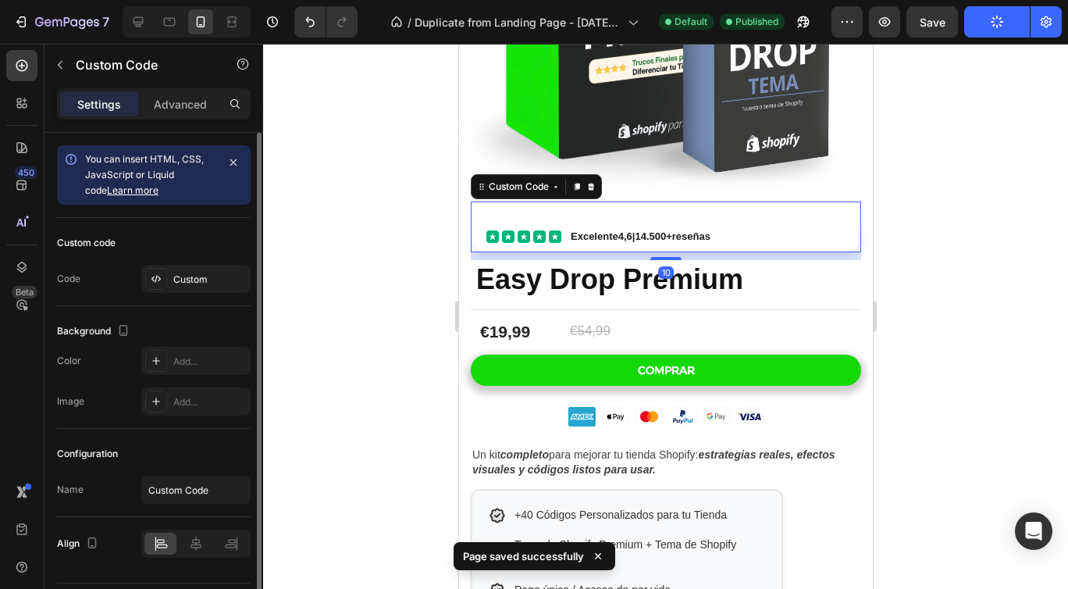
click at [932, 294] on div at bounding box center [665, 316] width 805 height 545
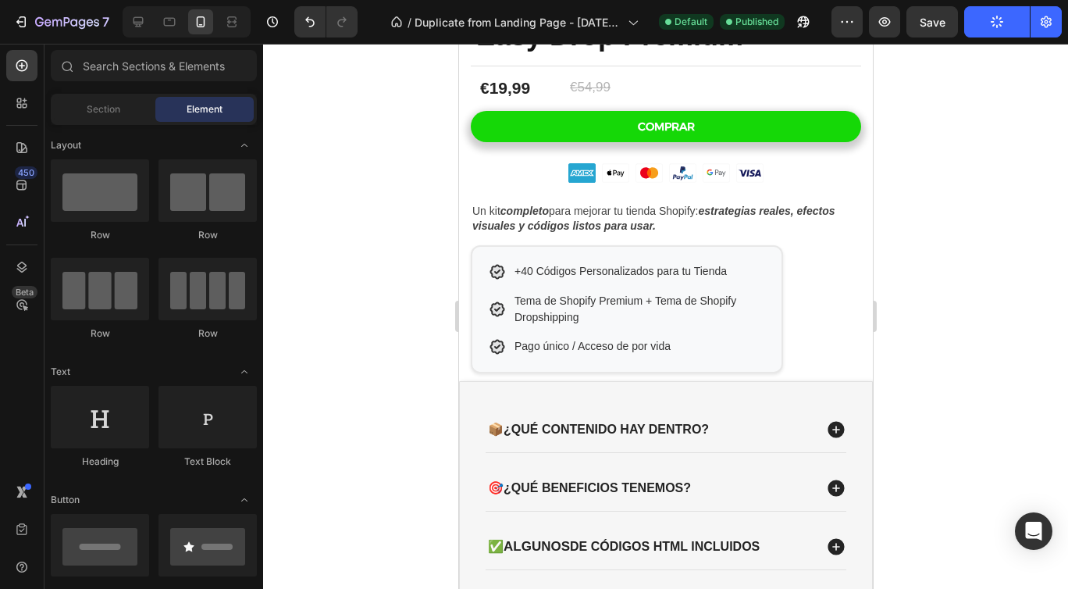
scroll to position [536, 0]
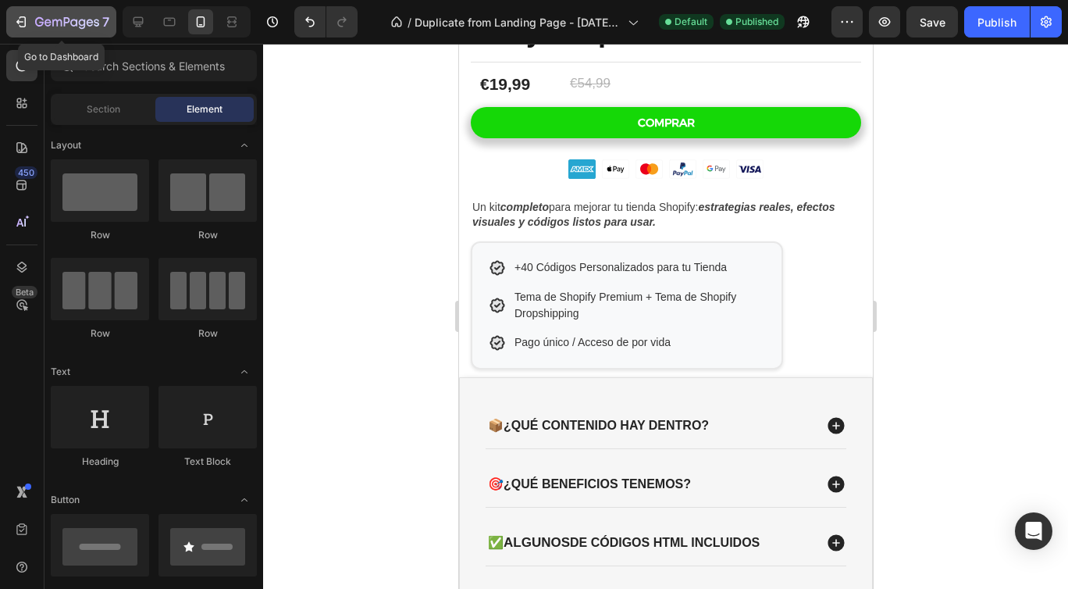
click at [25, 27] on icon "button" at bounding box center [21, 22] width 16 height 16
